Goal: Task Accomplishment & Management: Complete application form

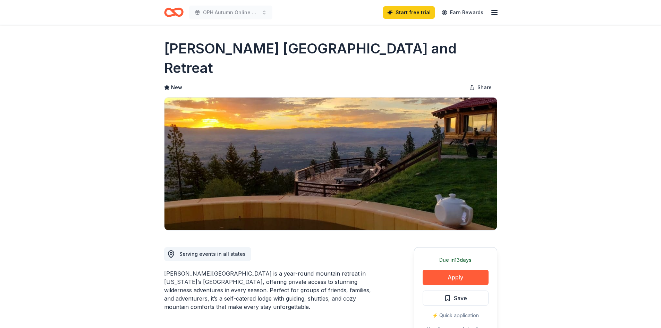
drag, startPoint x: 161, startPoint y: 49, endPoint x: 375, endPoint y: 49, distance: 213.8
drag, startPoint x: 416, startPoint y: 48, endPoint x: 281, endPoint y: 43, distance: 135.1
click at [281, 43] on h1 "[PERSON_NAME] [GEOGRAPHIC_DATA] and Retreat" at bounding box center [330, 58] width 333 height 39
click at [463, 270] on button "Apply" at bounding box center [456, 277] width 66 height 15
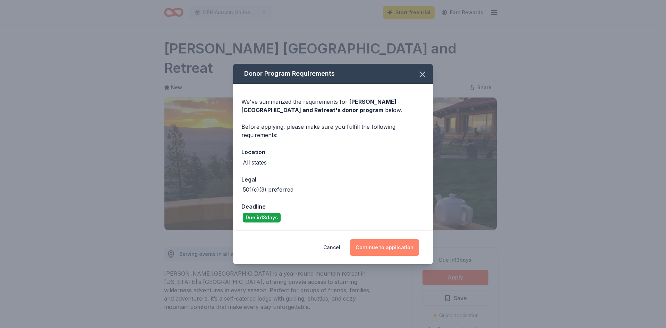
click at [384, 247] on button "Continue to application" at bounding box center [384, 247] width 69 height 17
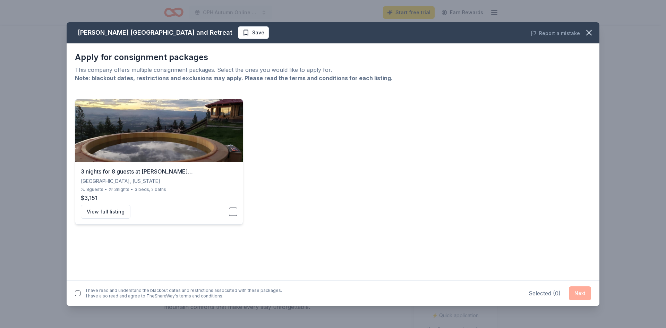
click at [229, 210] on div "View full listing" at bounding box center [159, 212] width 157 height 14
click at [112, 212] on button "View full listing" at bounding box center [106, 212] width 50 height 14
click at [587, 32] on icon "button" at bounding box center [590, 33] width 10 height 10
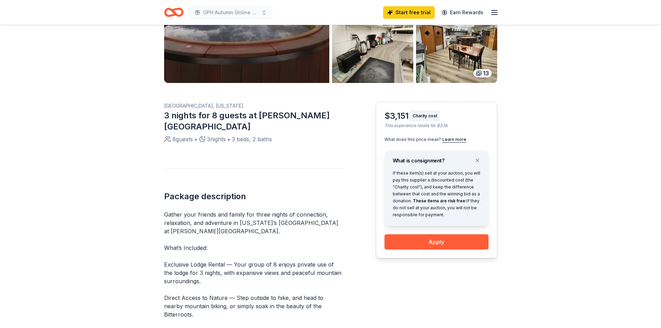
scroll to position [194, 0]
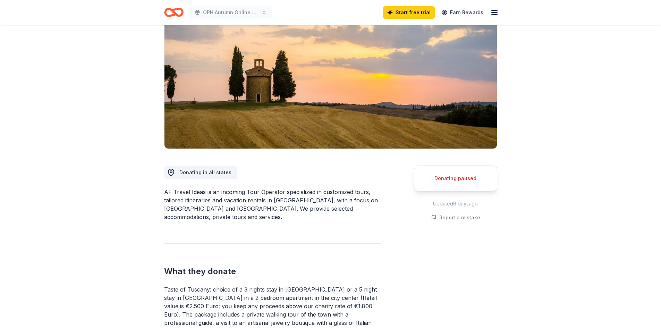
scroll to position [139, 0]
